Goal: Transaction & Acquisition: Obtain resource

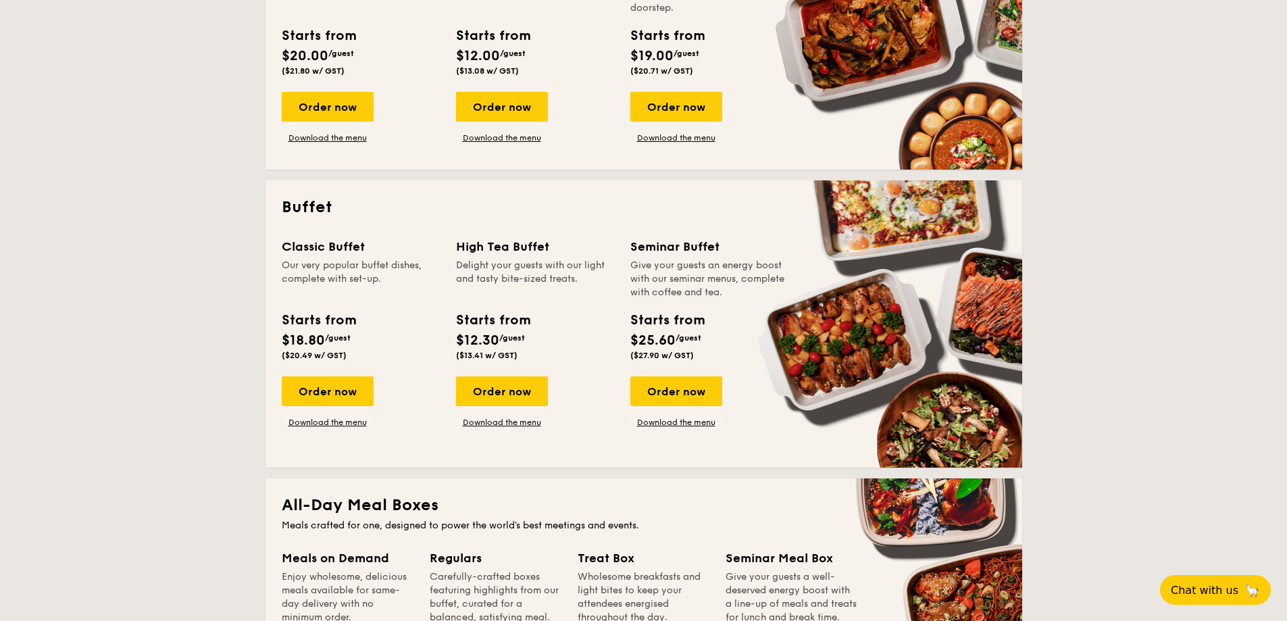
scroll to position [473, 0]
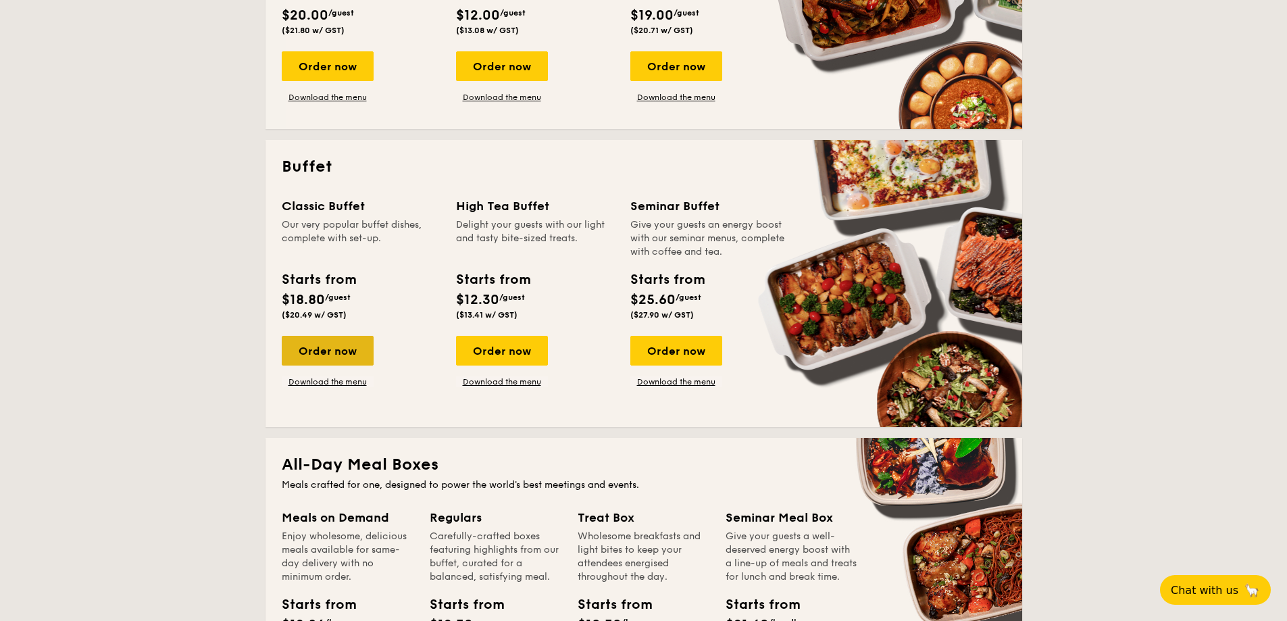
click at [335, 342] on div "Order now" at bounding box center [328, 351] width 92 height 30
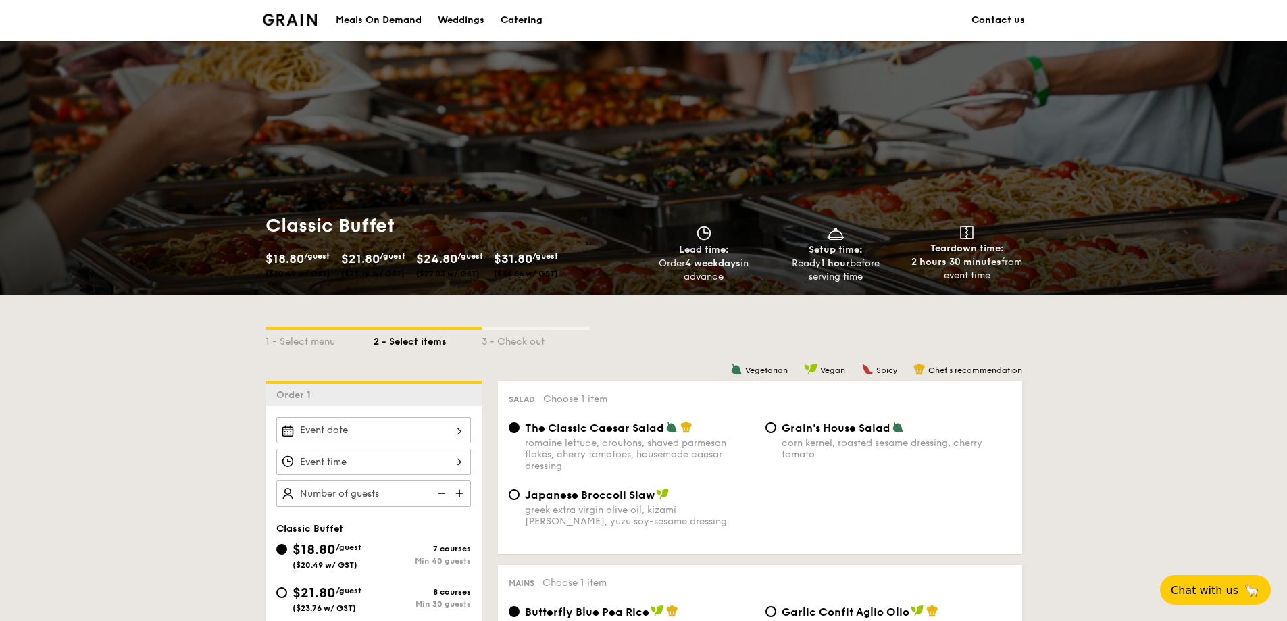
scroll to position [203, 0]
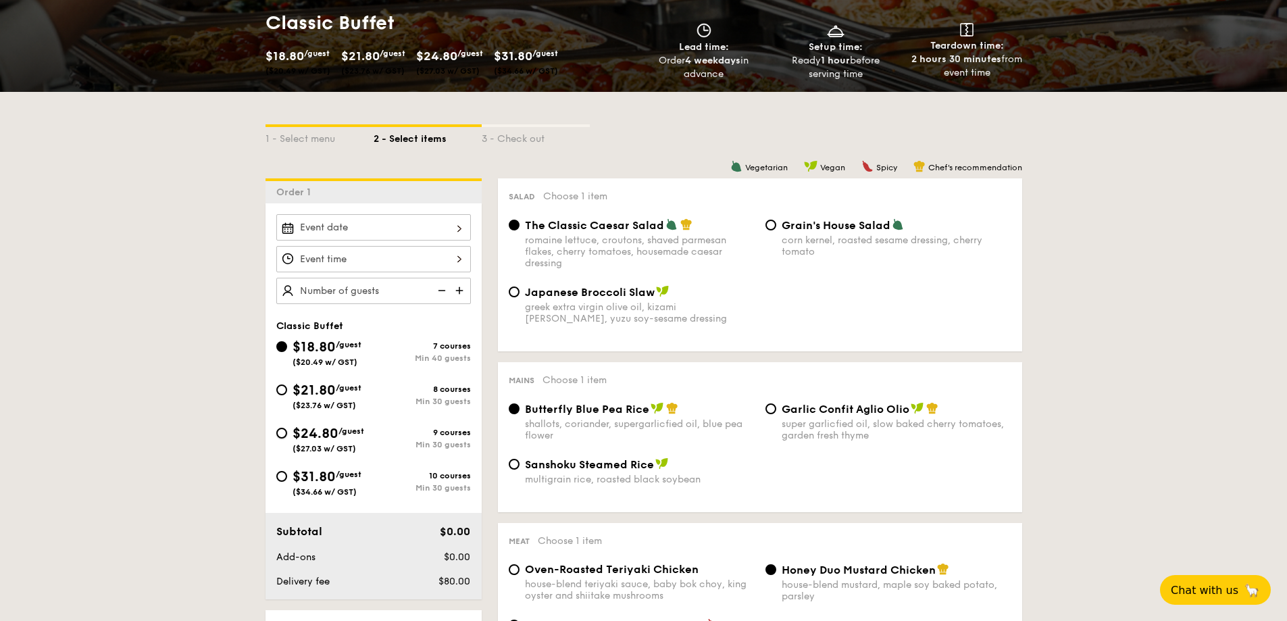
click at [280, 430] on input "$24.80 /guest ($27.03 w/ GST) 9 courses Min 30 guests" at bounding box center [281, 433] width 11 height 11
radio input "true"
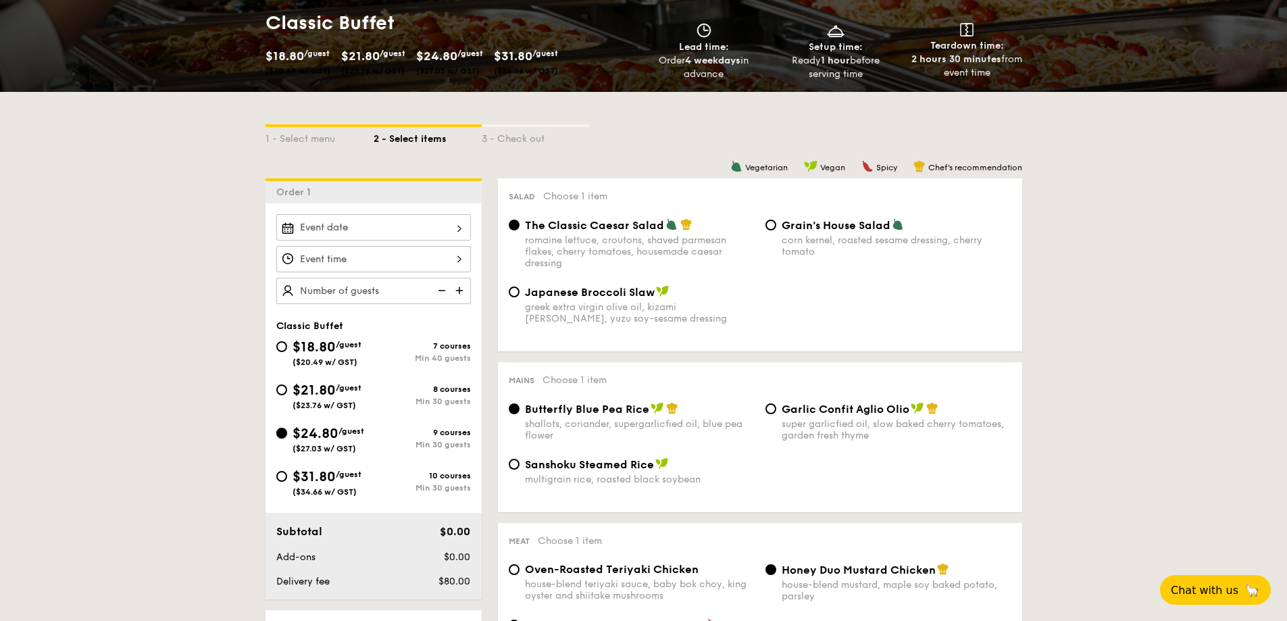
radio input "true"
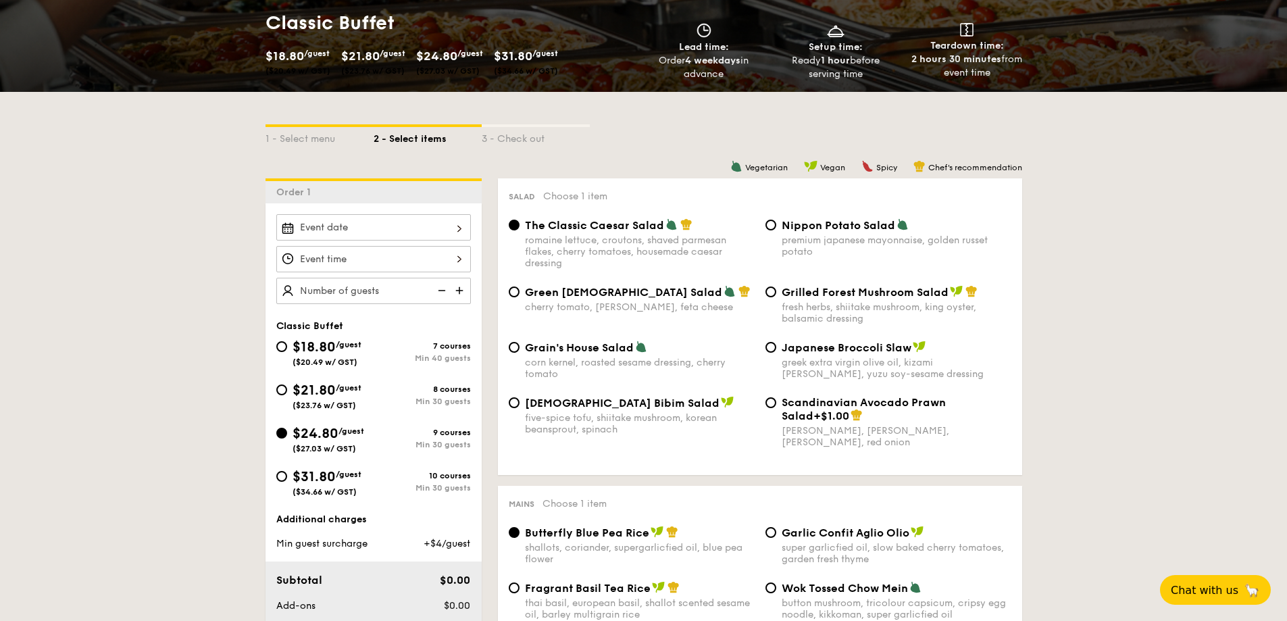
click at [357, 284] on input "text" at bounding box center [373, 291] width 195 height 26
type input "30 guests"
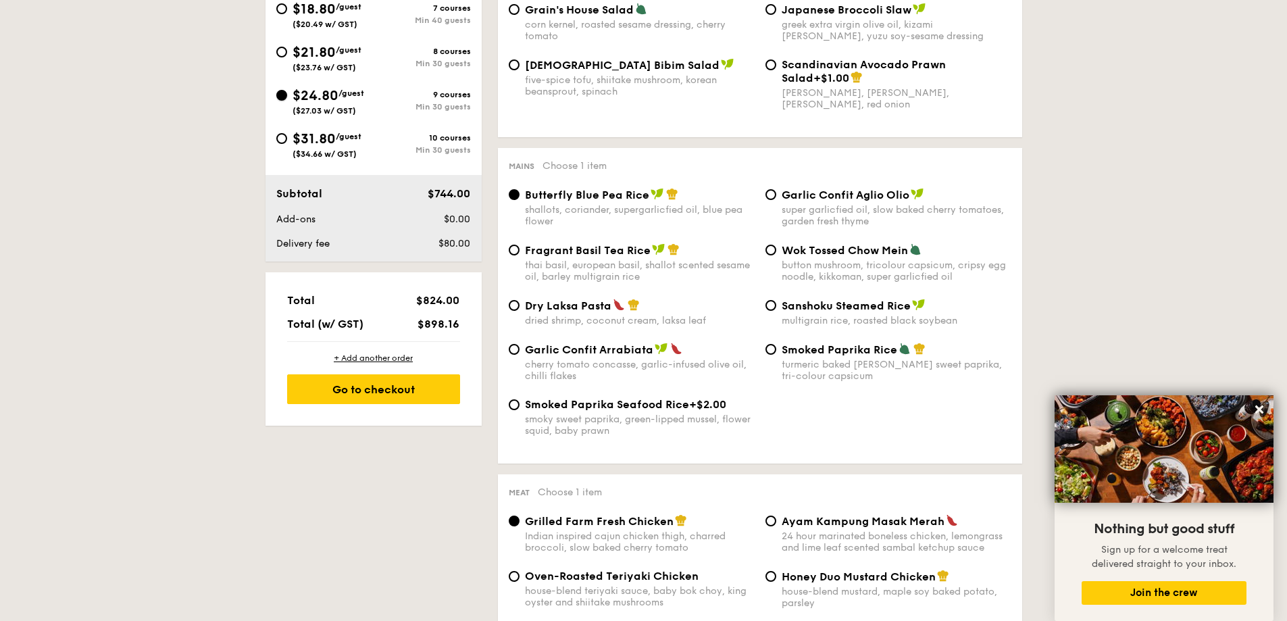
scroll to position [338, 0]
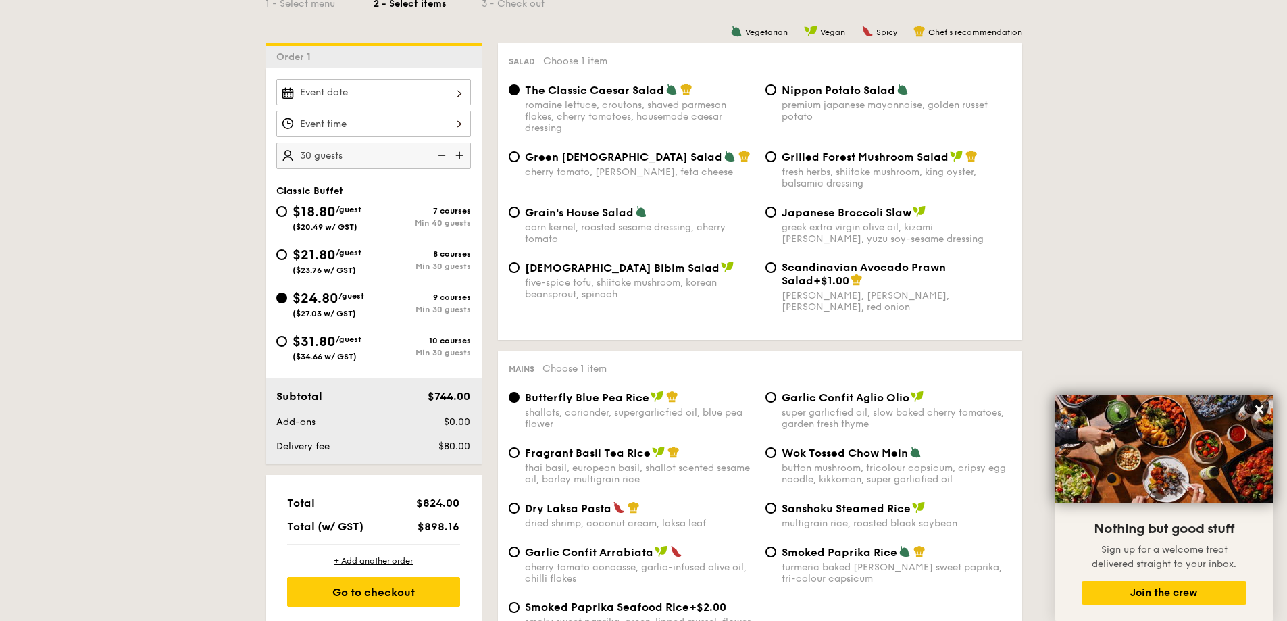
click at [293, 247] on span "$21.80" at bounding box center [314, 255] width 43 height 16
click at [276, 249] on input "$21.80 /guest ($23.76 w/ GST) 8 courses Min 30 guests" at bounding box center [281, 254] width 11 height 11
radio input "true"
click at [276, 249] on input "$21.80 /guest ($23.76 w/ GST) 8 courses Min 30 guests" at bounding box center [281, 254] width 11 height 11
radio input "true"
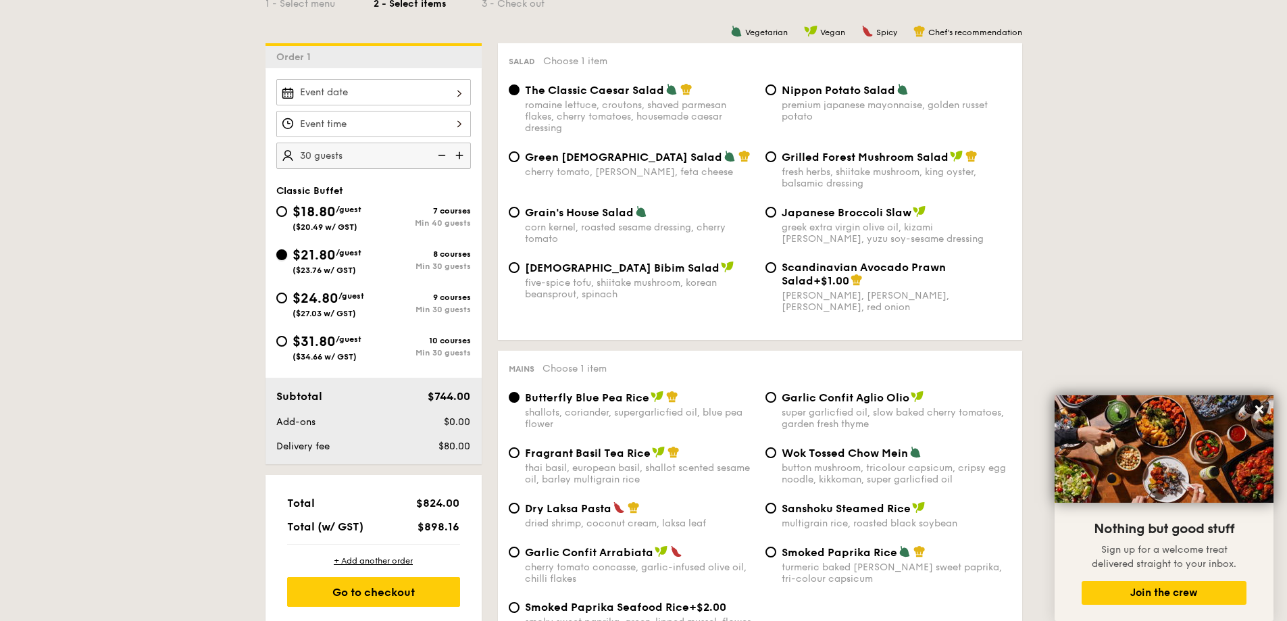
radio input "true"
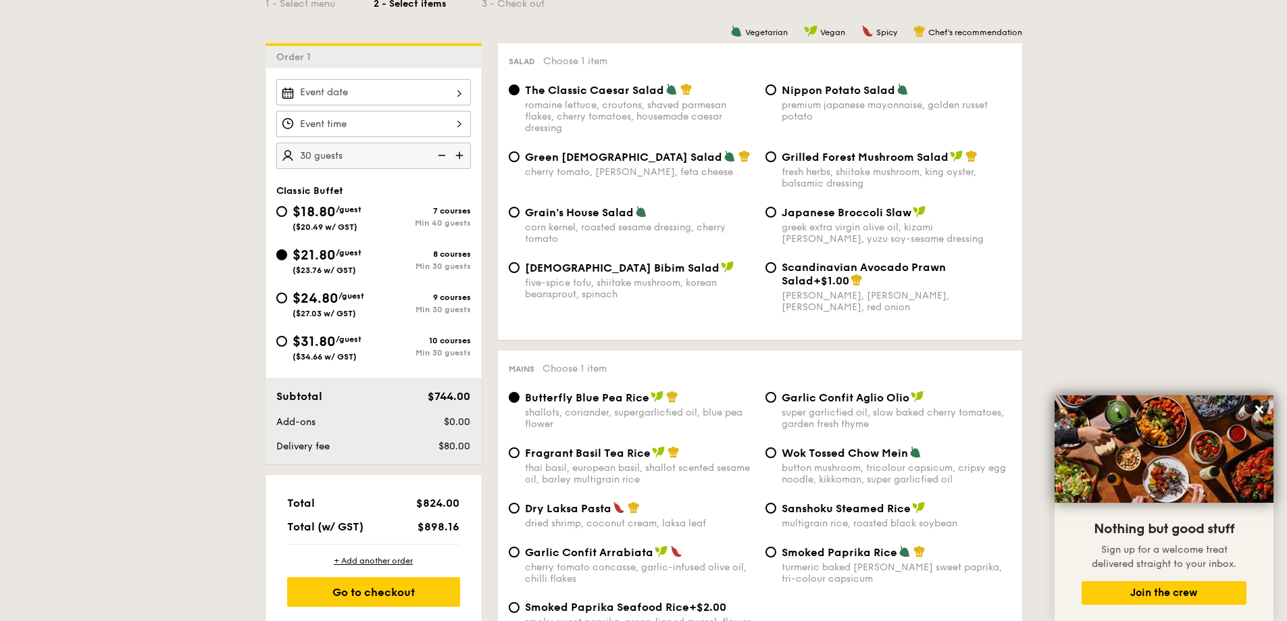
radio input "true"
click at [318, 298] on span "$24.80" at bounding box center [316, 299] width 46 height 16
click at [287, 298] on input "$24.80 /guest ($27.03 w/ GST) 9 courses Min 30 guests" at bounding box center [281, 298] width 11 height 11
radio input "true"
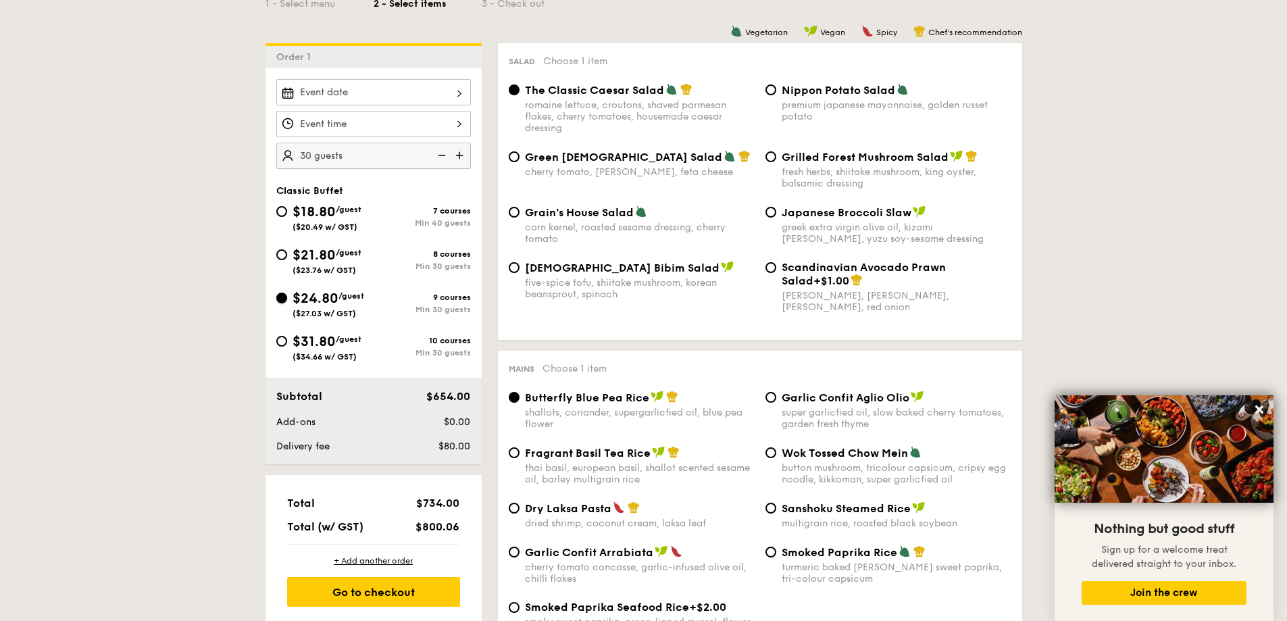
radio input "true"
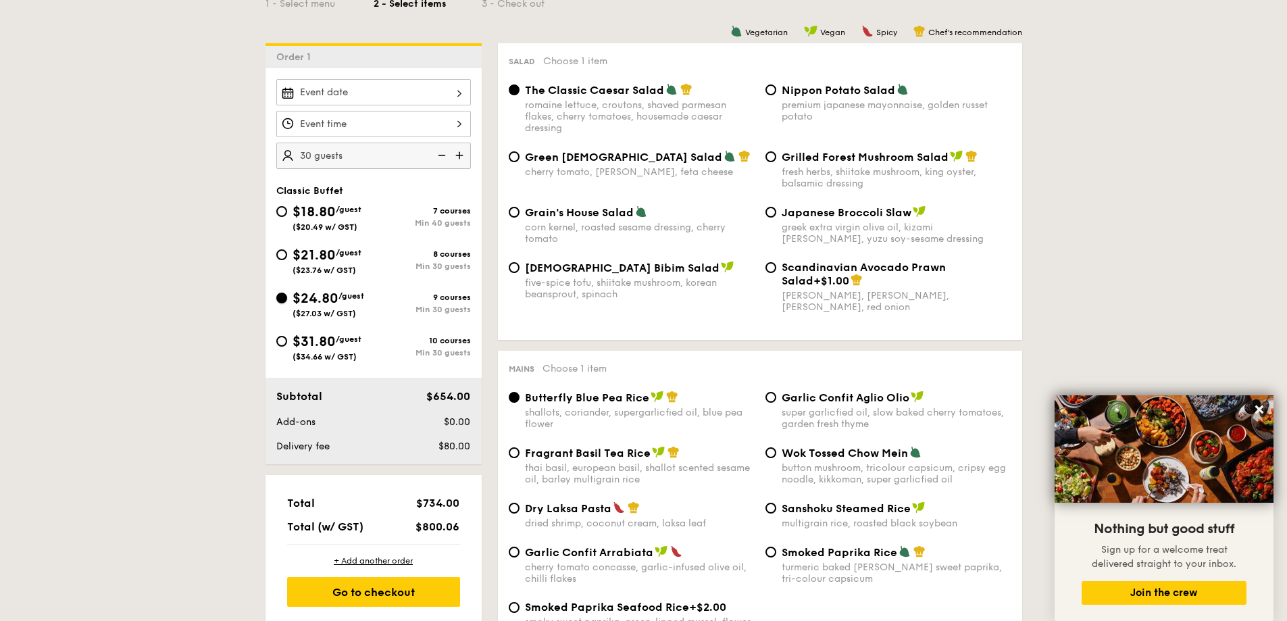
radio input "true"
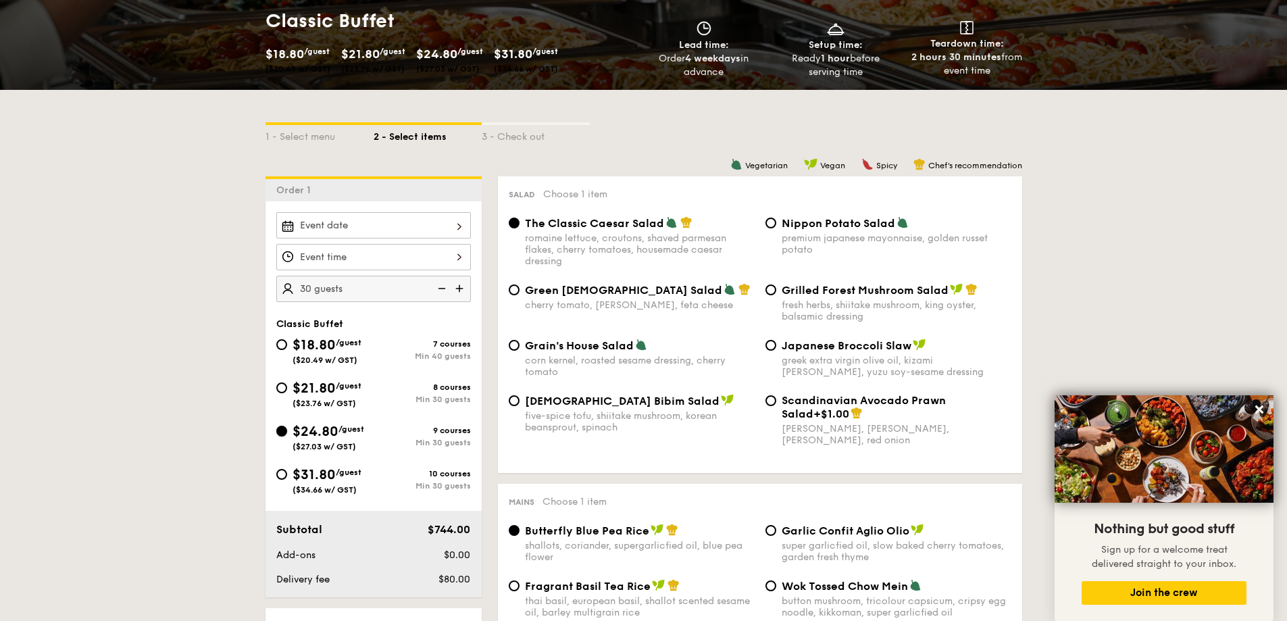
scroll to position [0, 0]
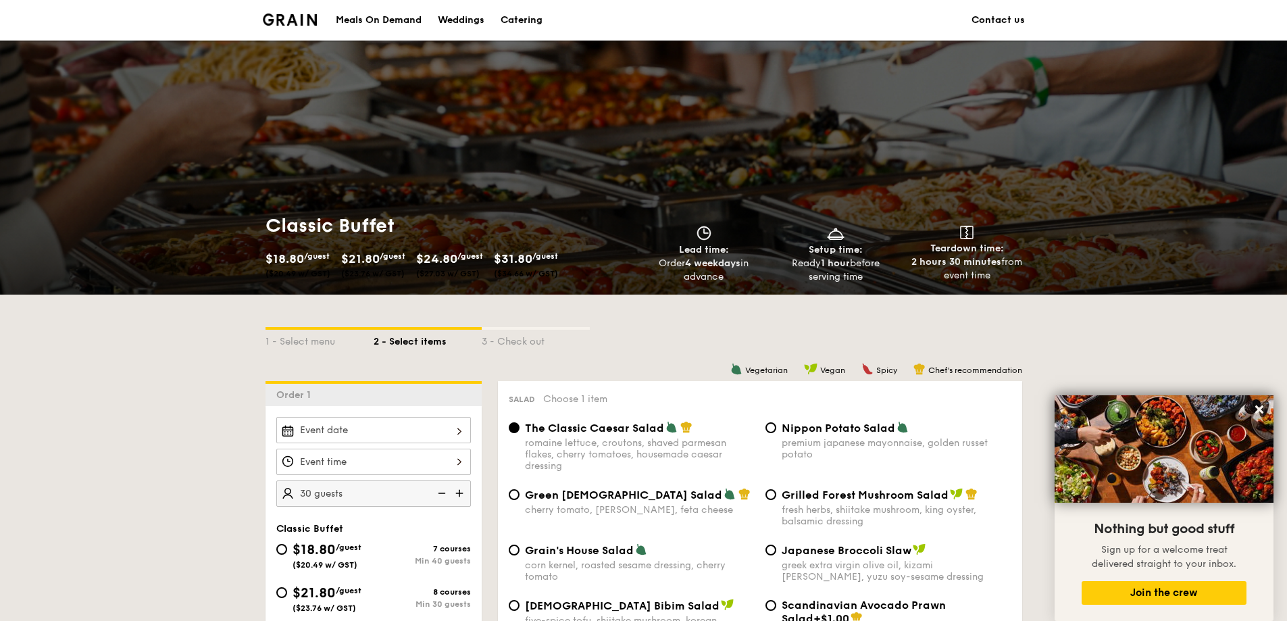
click at [372, 22] on div "Meals On Demand" at bounding box center [379, 20] width 86 height 41
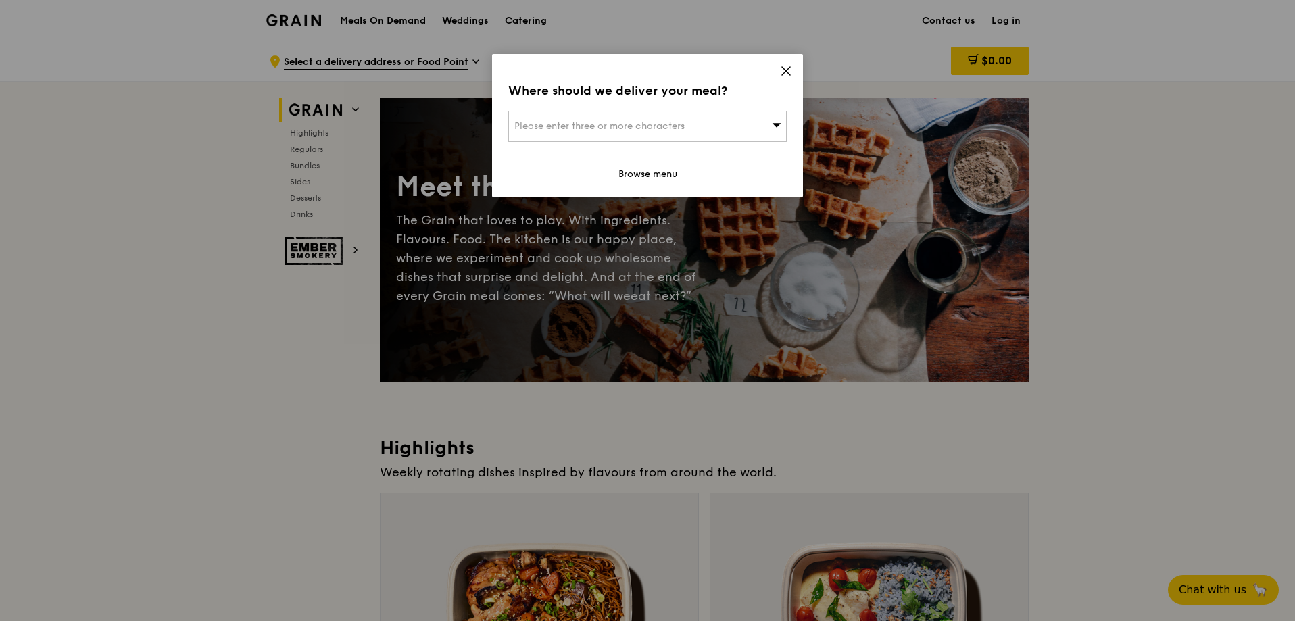
click at [789, 67] on icon at bounding box center [786, 71] width 12 height 12
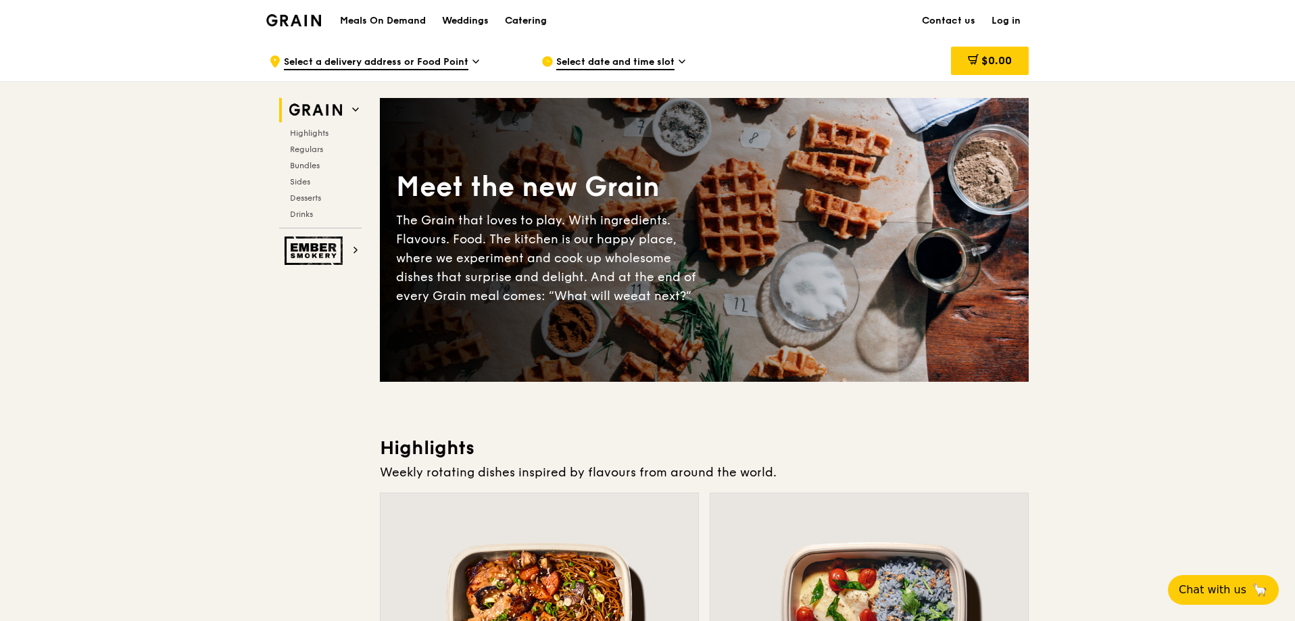
click at [543, 19] on div "Catering" at bounding box center [526, 21] width 42 height 41
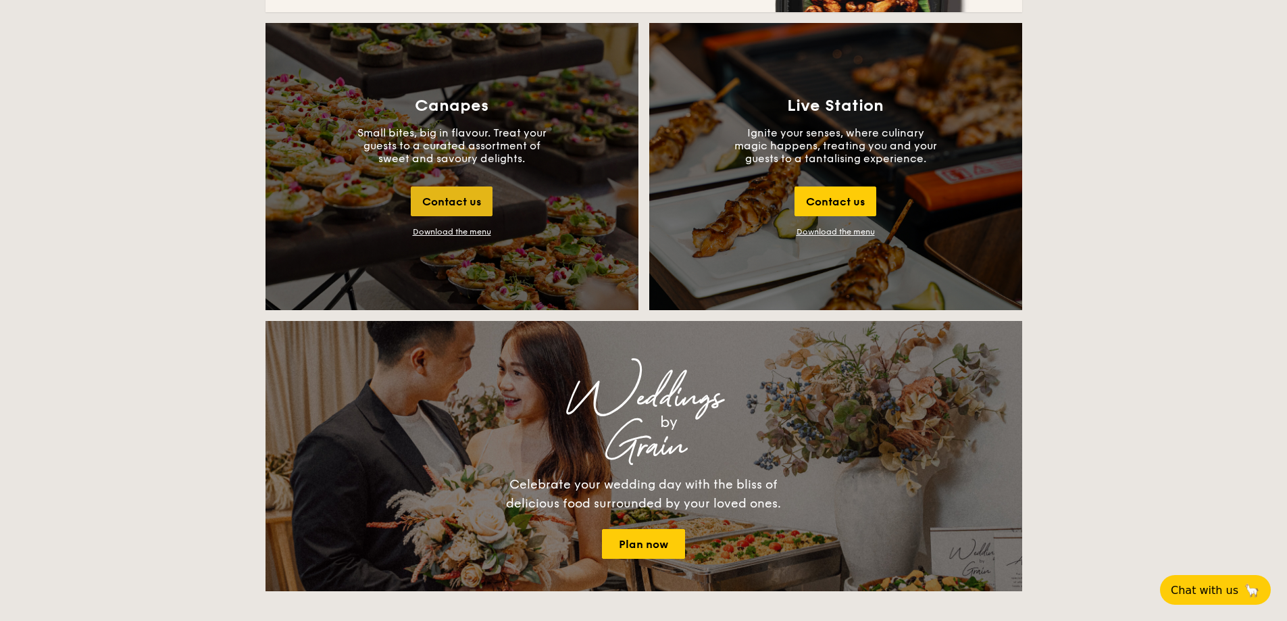
scroll to position [1554, 0]
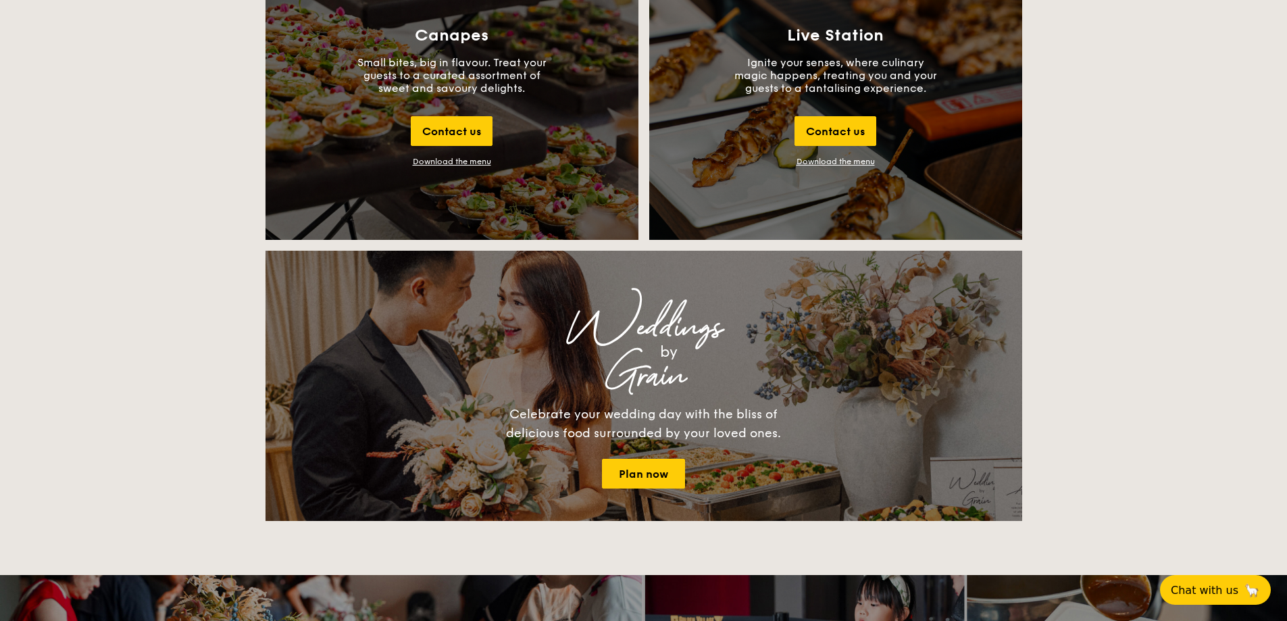
click at [458, 159] on div "Download the menu" at bounding box center [452, 161] width 78 height 9
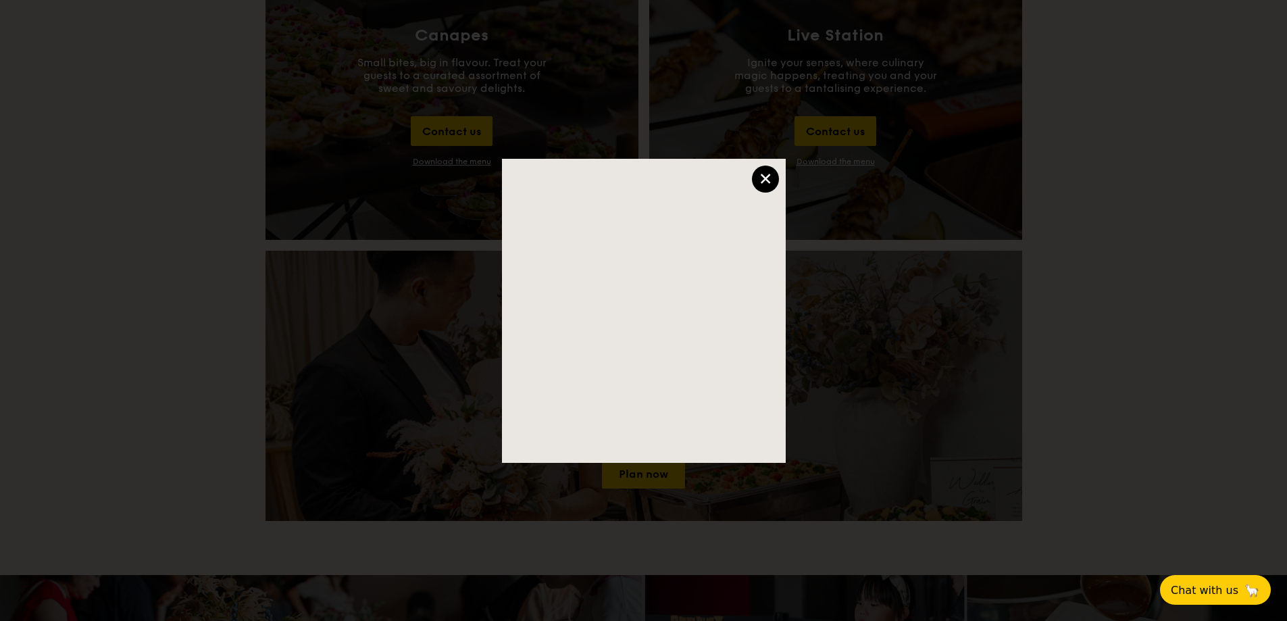
click at [767, 172] on div "×" at bounding box center [765, 179] width 27 height 27
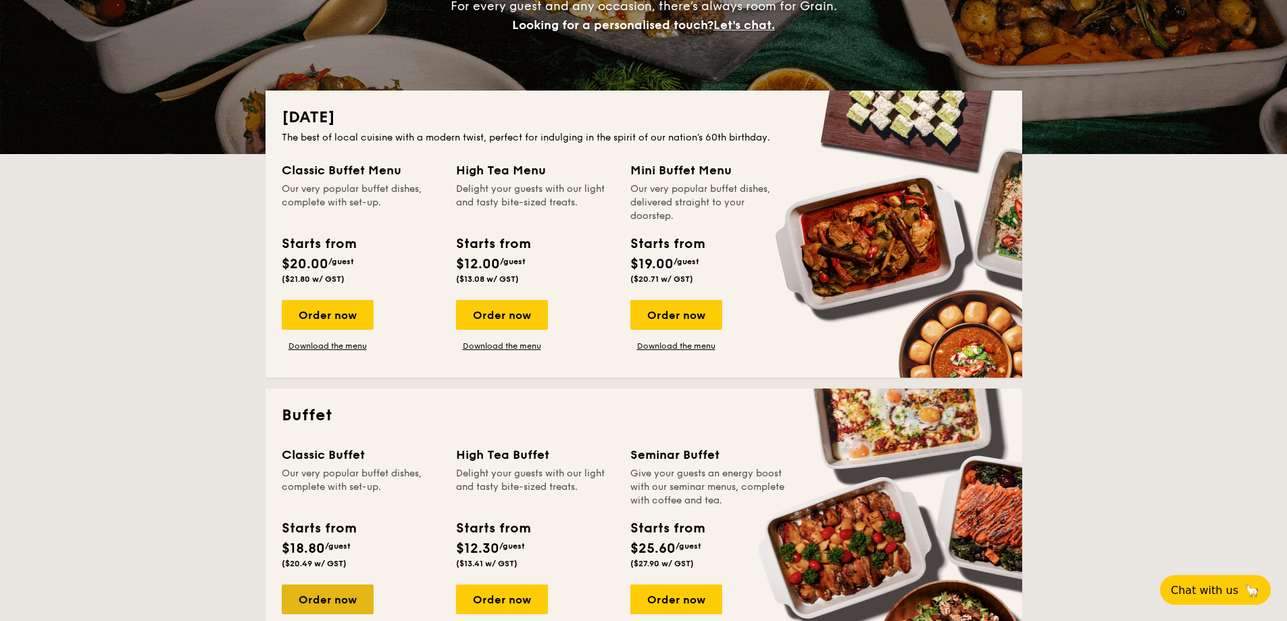
scroll to position [608, 0]
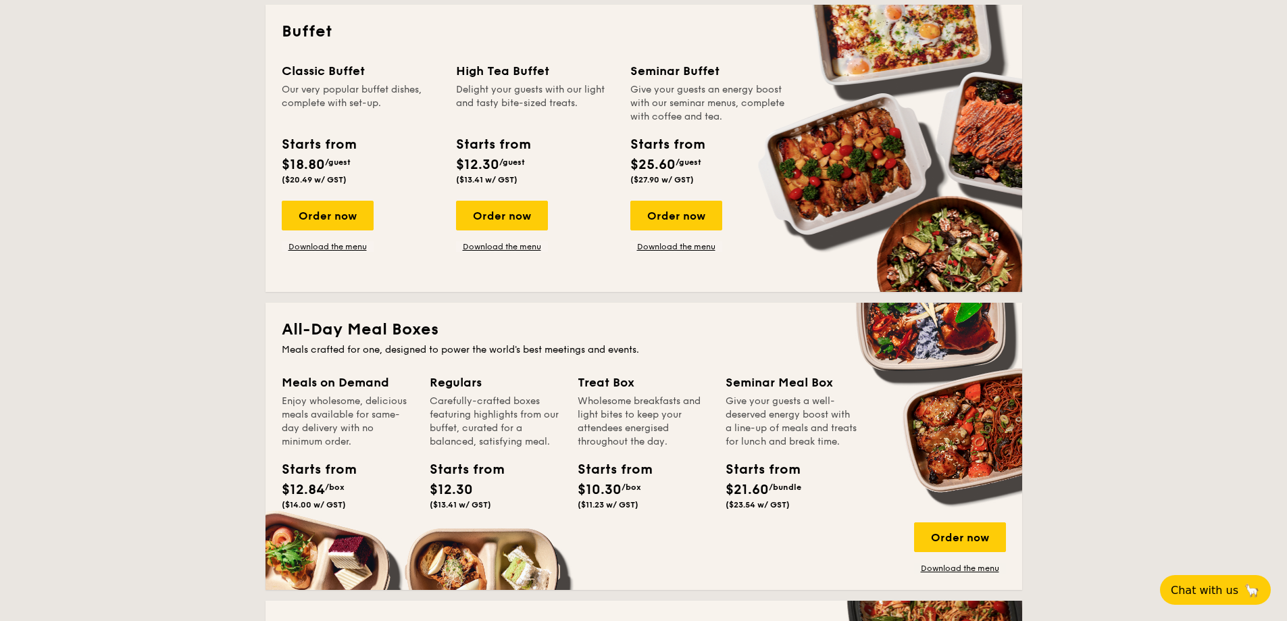
click at [330, 240] on div "Order now Download the menu" at bounding box center [328, 226] width 92 height 51
click at [336, 258] on div "Classic Buffet Our very popular buffet dishes, complete with set-up. Starts fro…" at bounding box center [644, 168] width 724 height 214
click at [337, 248] on link "Download the menu" at bounding box center [328, 246] width 92 height 11
